Goal: Information Seeking & Learning: Learn about a topic

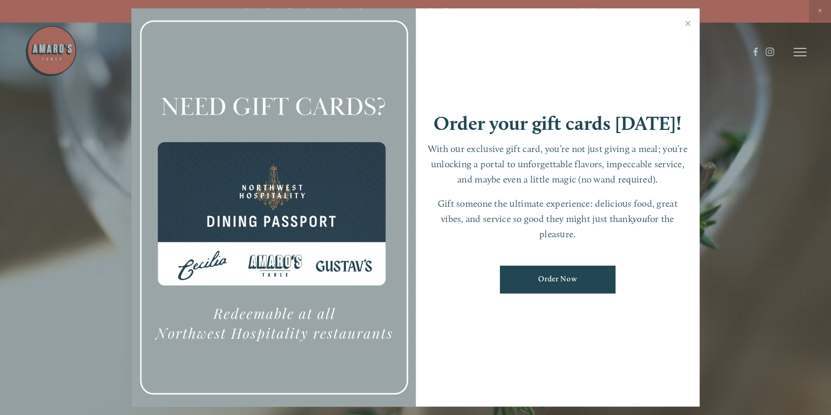
drag, startPoint x: 669, startPoint y: 6, endPoint x: 521, endPoint y: 46, distance: 153.4
click at [521, 46] on div "Order your gift cards [DATE]! With our exclusive gift card, you’re not just giv…" at bounding box center [558, 207] width 284 height 398
click at [664, 22] on link "Close" at bounding box center [687, 24] width 20 height 29
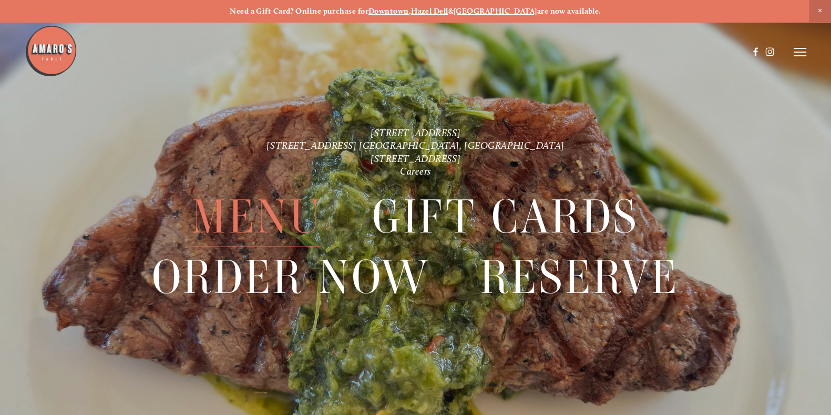
click at [270, 209] on span "Menu" at bounding box center [257, 216] width 130 height 60
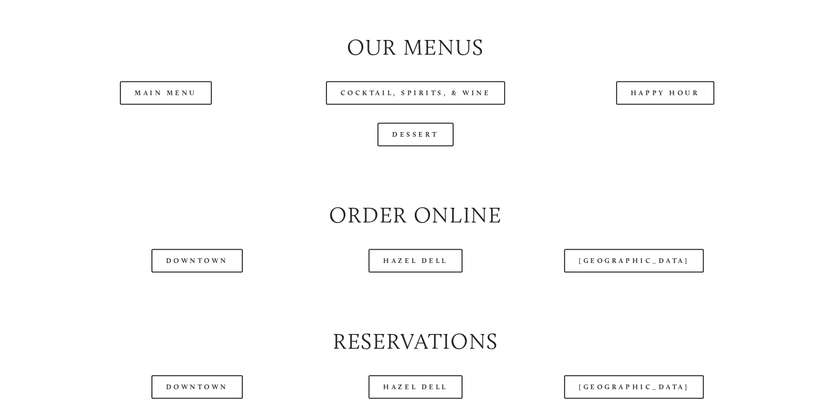
scroll to position [1087, 0]
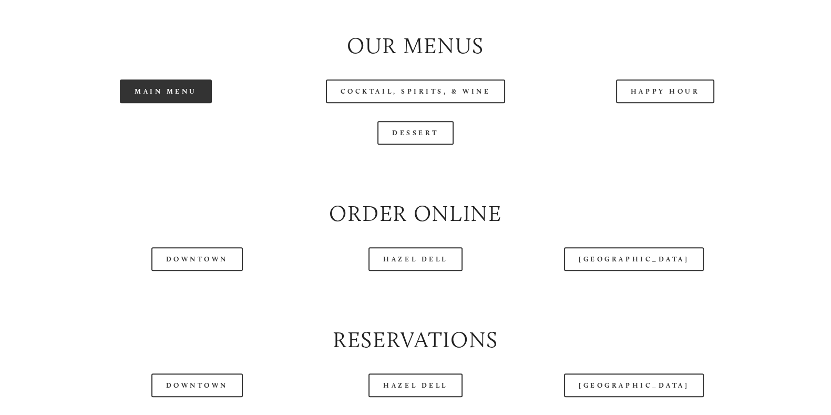
click at [200, 103] on link "Main Menu" at bounding box center [166, 91] width 92 height 24
